Goal: Information Seeking & Learning: Learn about a topic

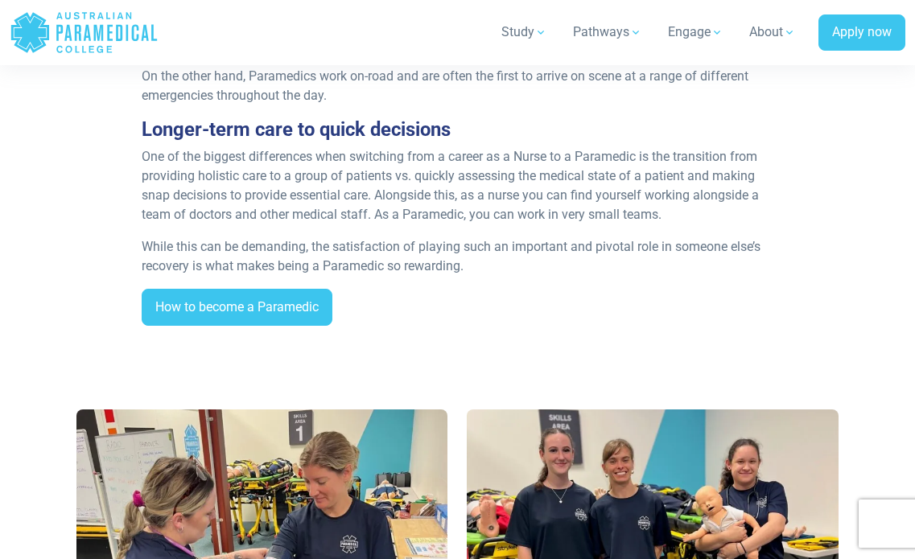
scroll to position [724, 0]
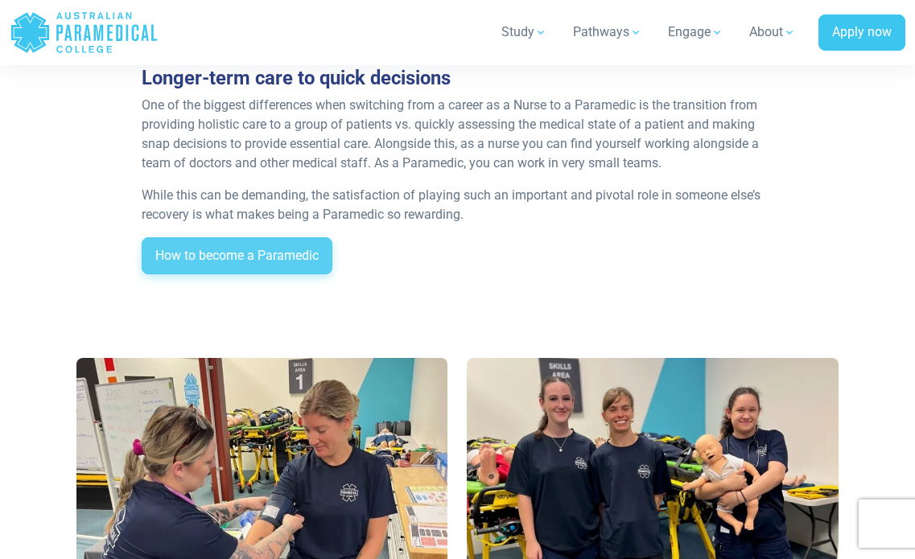
click at [245, 274] on link "How to become a Paramedic" at bounding box center [237, 255] width 191 height 37
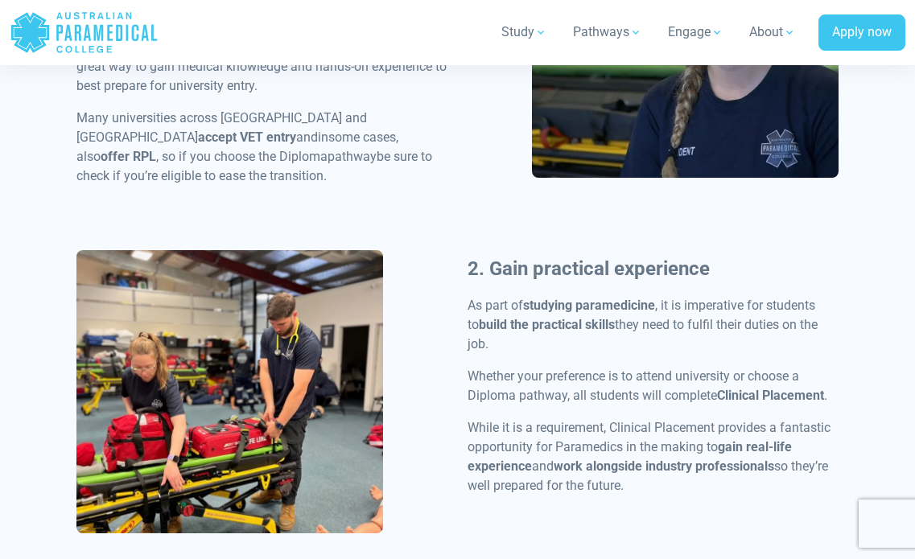
scroll to position [644, 0]
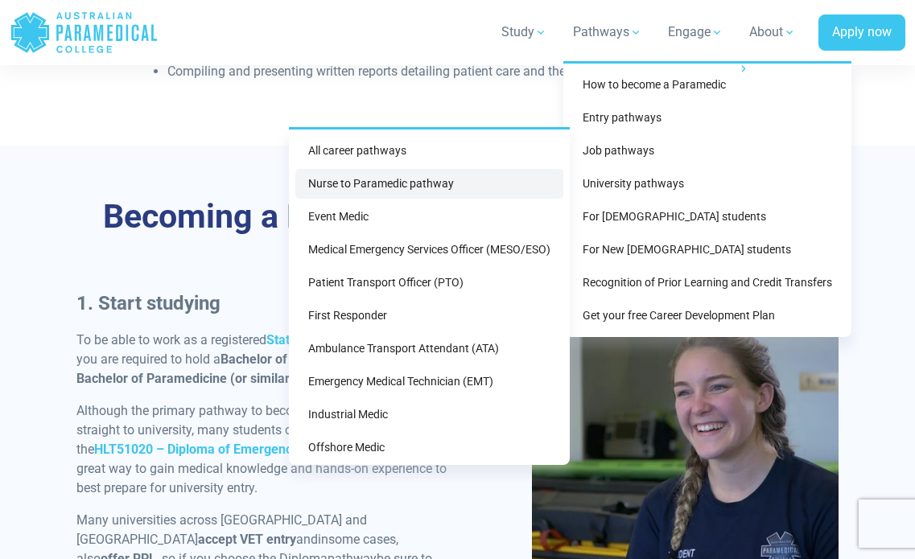
click at [418, 182] on link "Nurse to Paramedic pathway" at bounding box center [429, 184] width 268 height 30
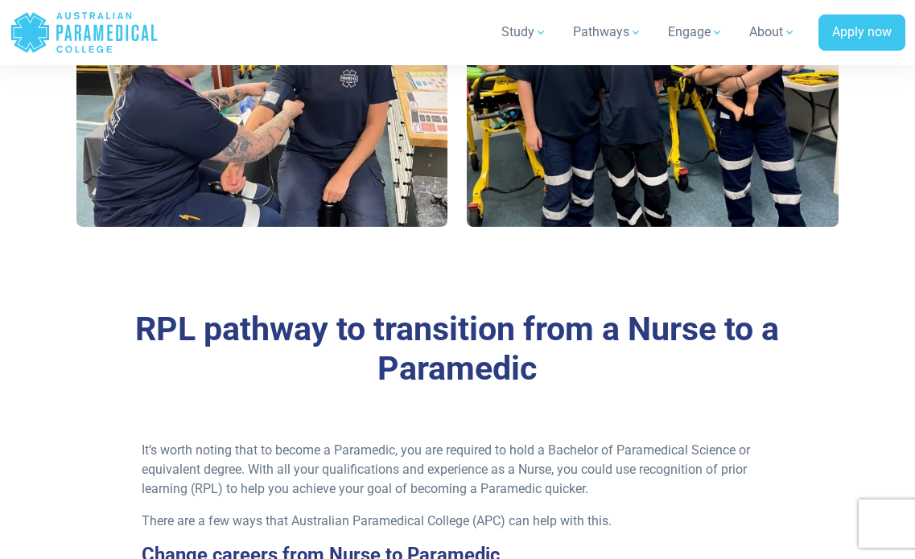
scroll to position [1127, 0]
